Goal: Check status

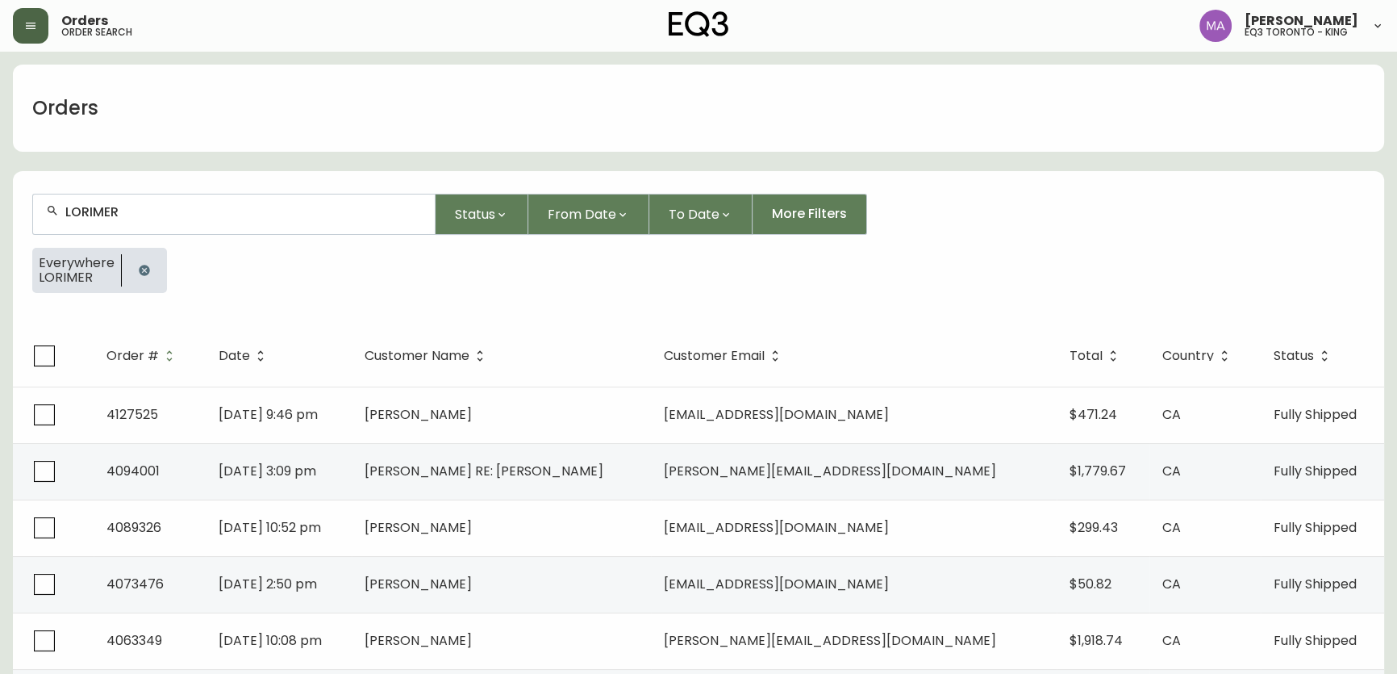
click at [27, 27] on icon "button" at bounding box center [30, 25] width 13 height 13
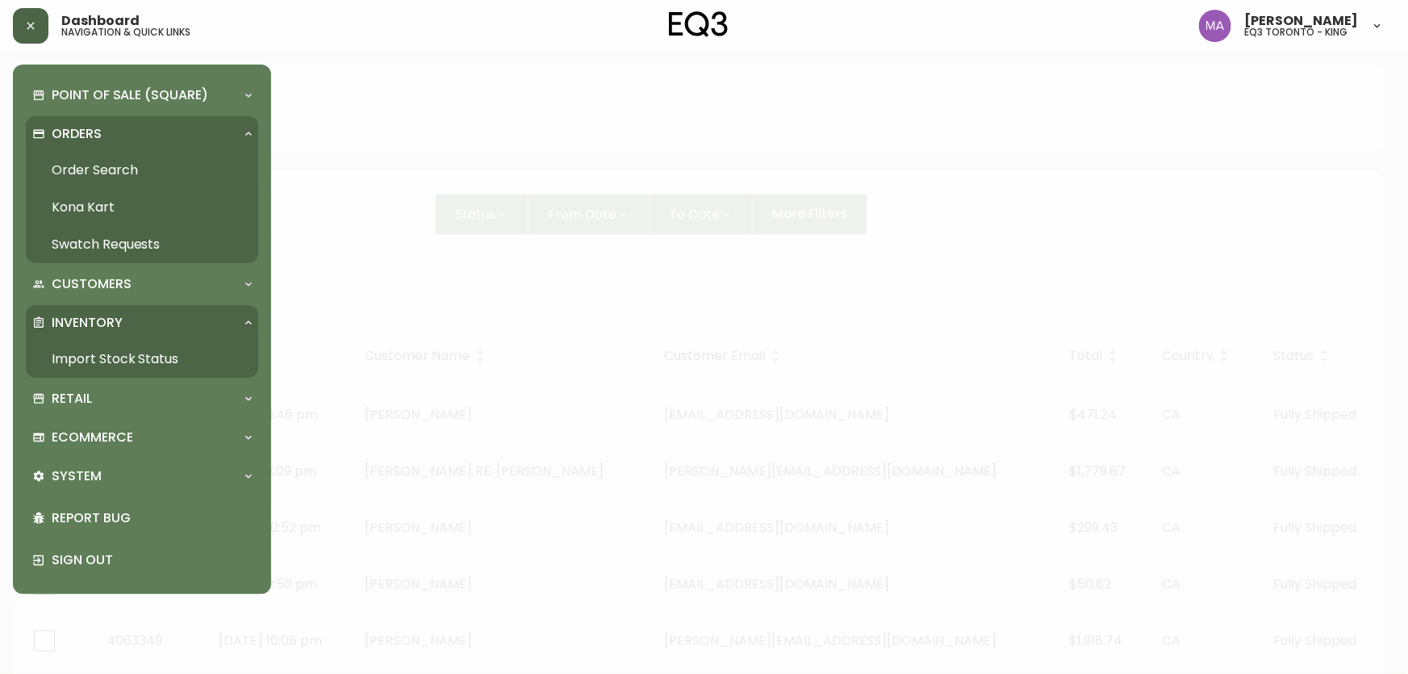
click at [92, 361] on link "Import Stock Status" at bounding box center [142, 358] width 232 height 37
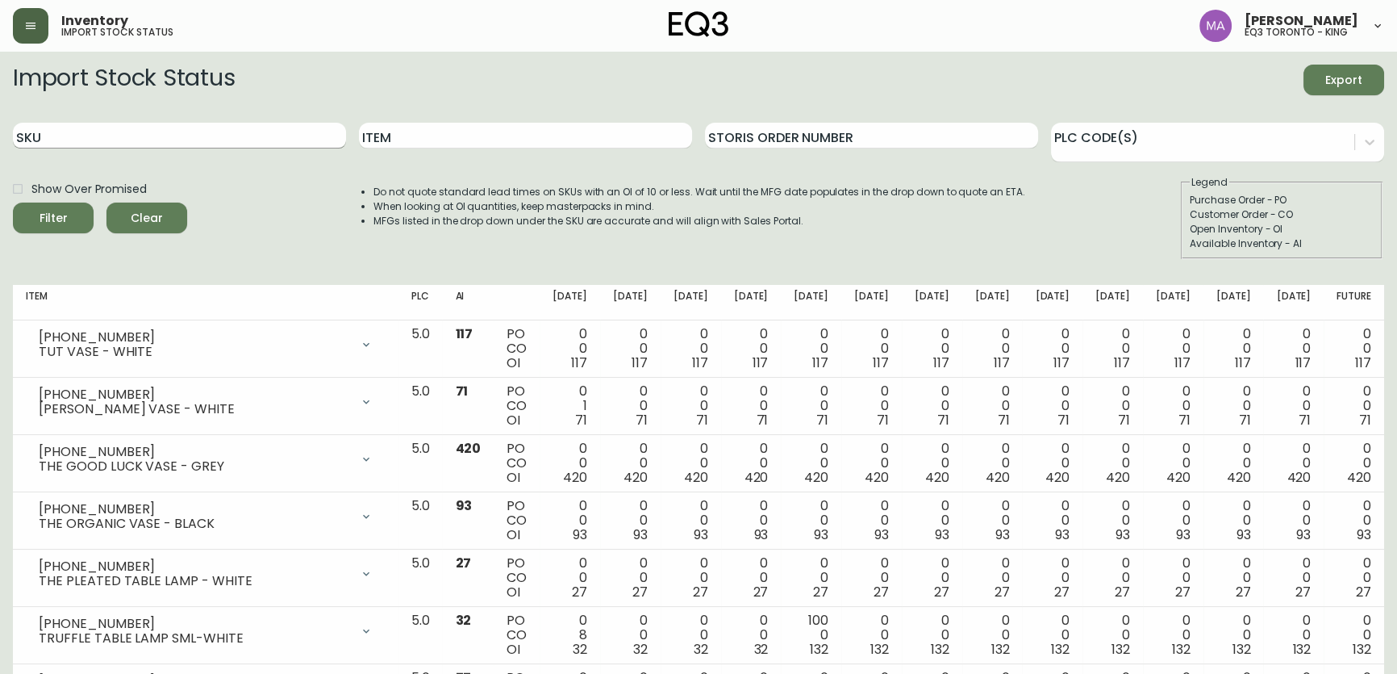
click at [84, 132] on input "SKU" at bounding box center [179, 136] width 333 height 26
paste input "3020-422-45-A"
type input "3020-422-45-A"
click at [13, 202] on button "Filter" at bounding box center [53, 217] width 81 height 31
